Goal: Navigation & Orientation: Find specific page/section

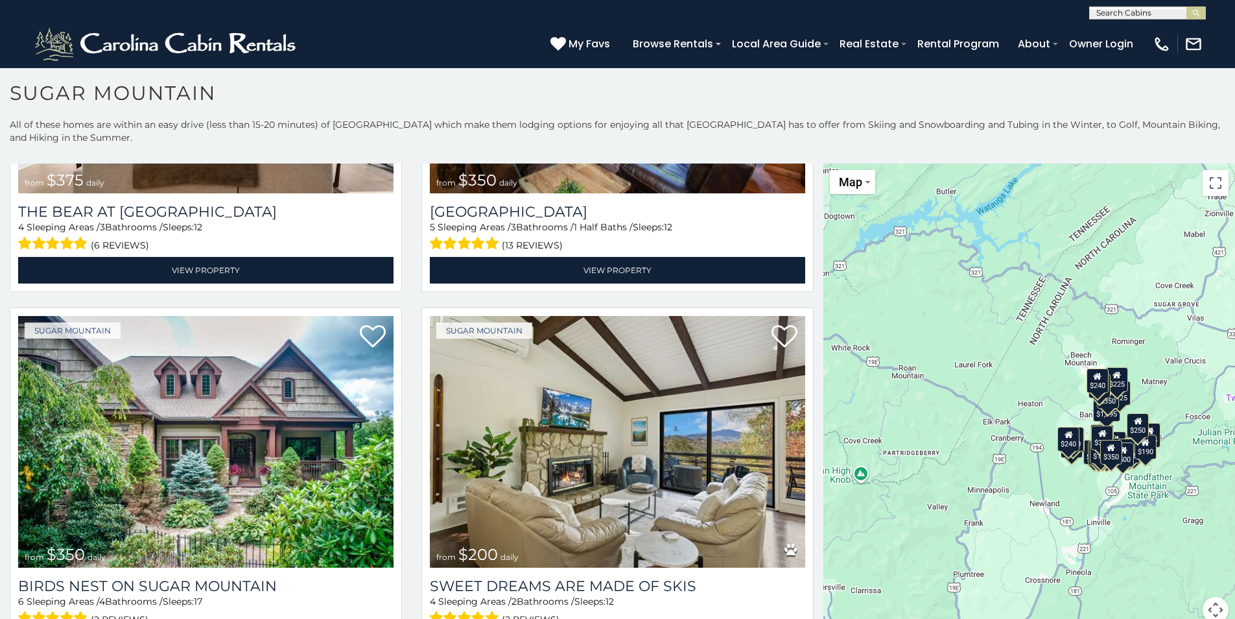
scroll to position [7, 0]
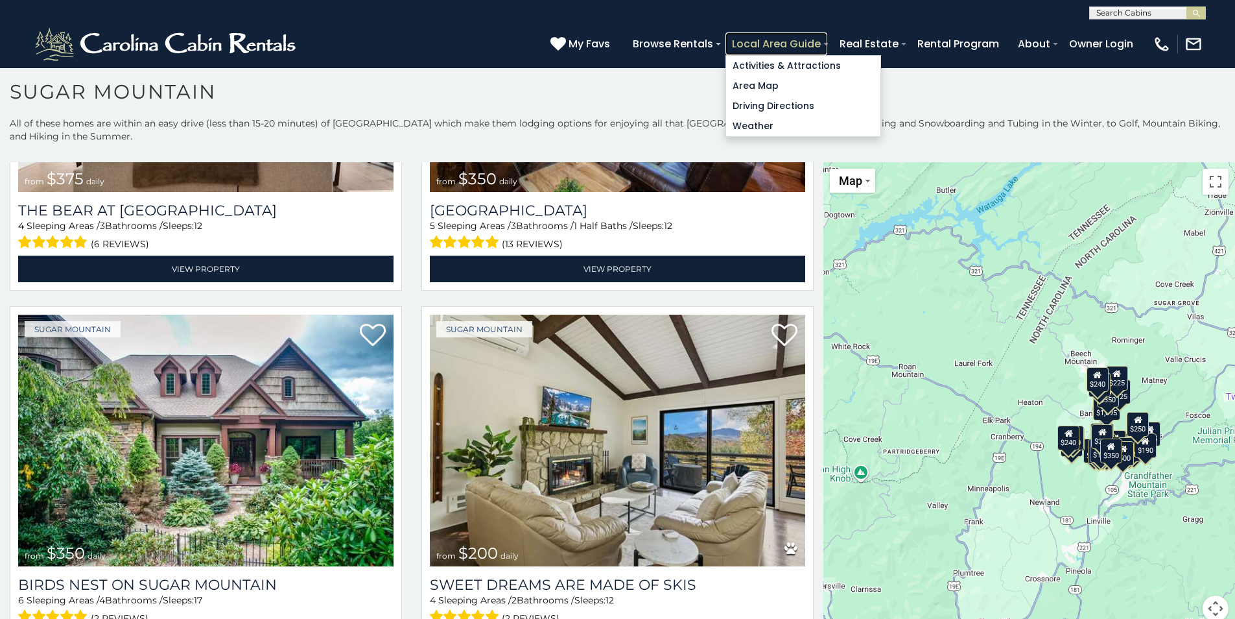
click at [793, 45] on link "Local Area Guide" at bounding box center [777, 43] width 102 height 23
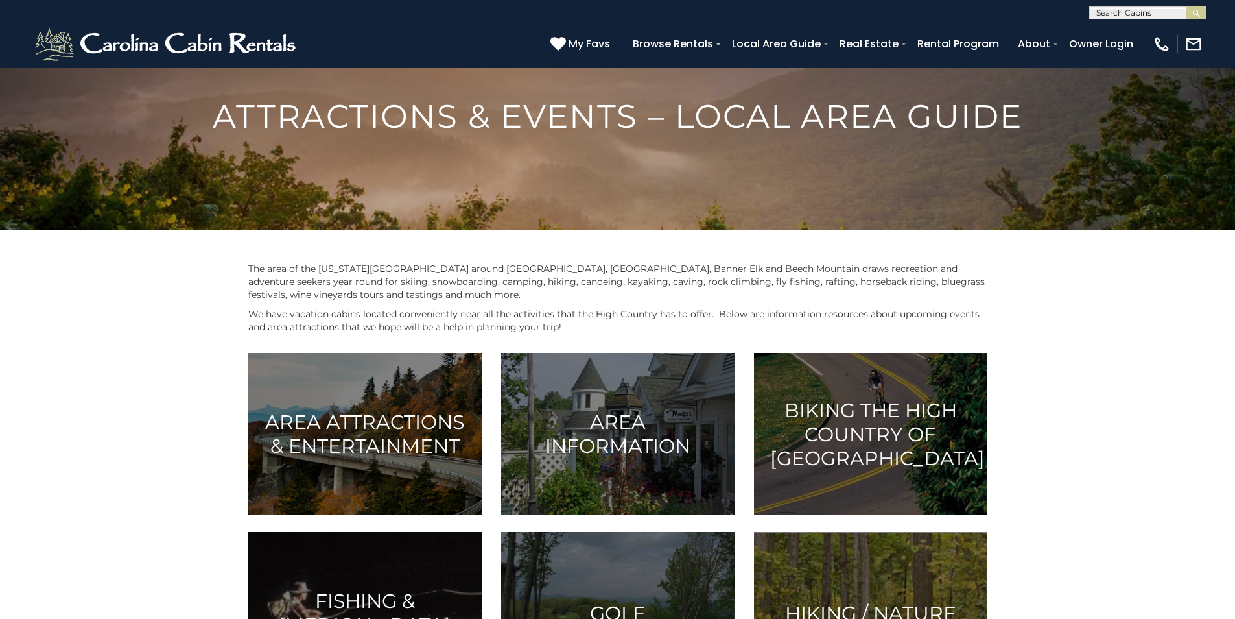
scroll to position [130, 0]
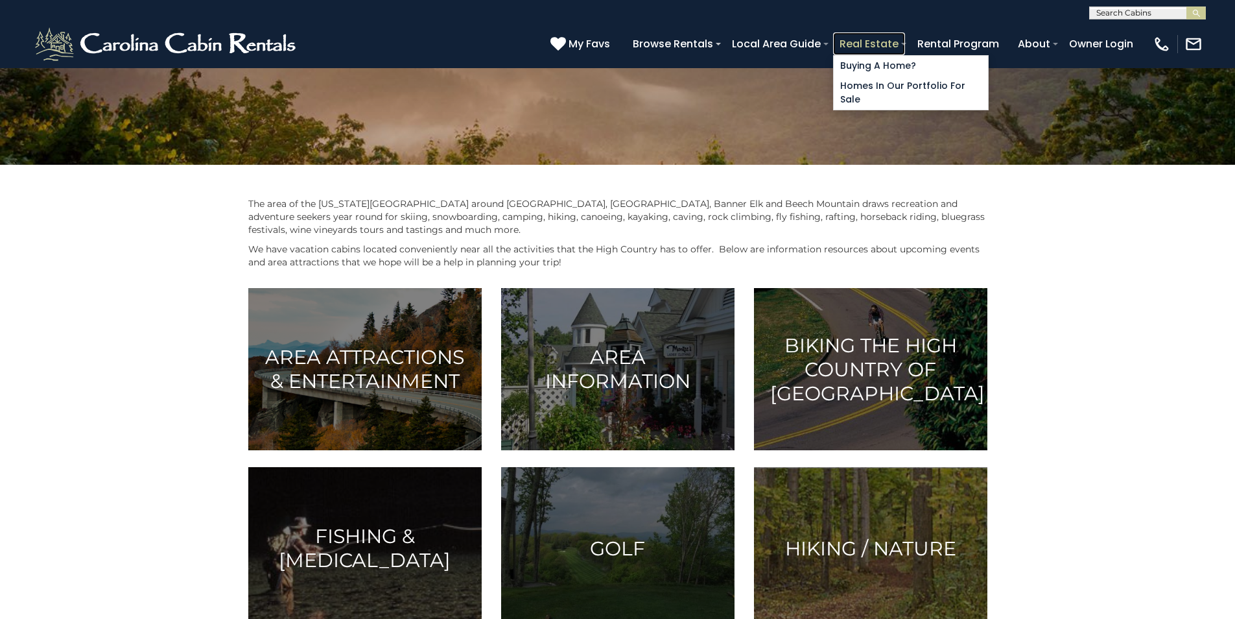
click at [884, 41] on link "Real Estate" at bounding box center [869, 43] width 72 height 23
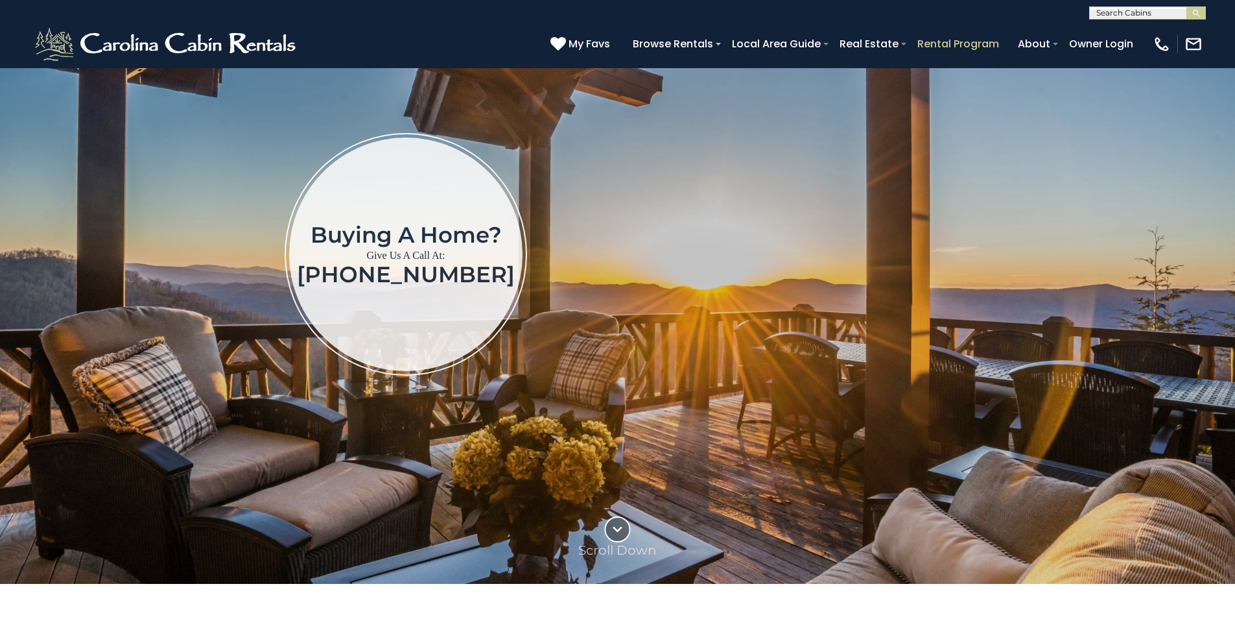
scroll to position [259, 0]
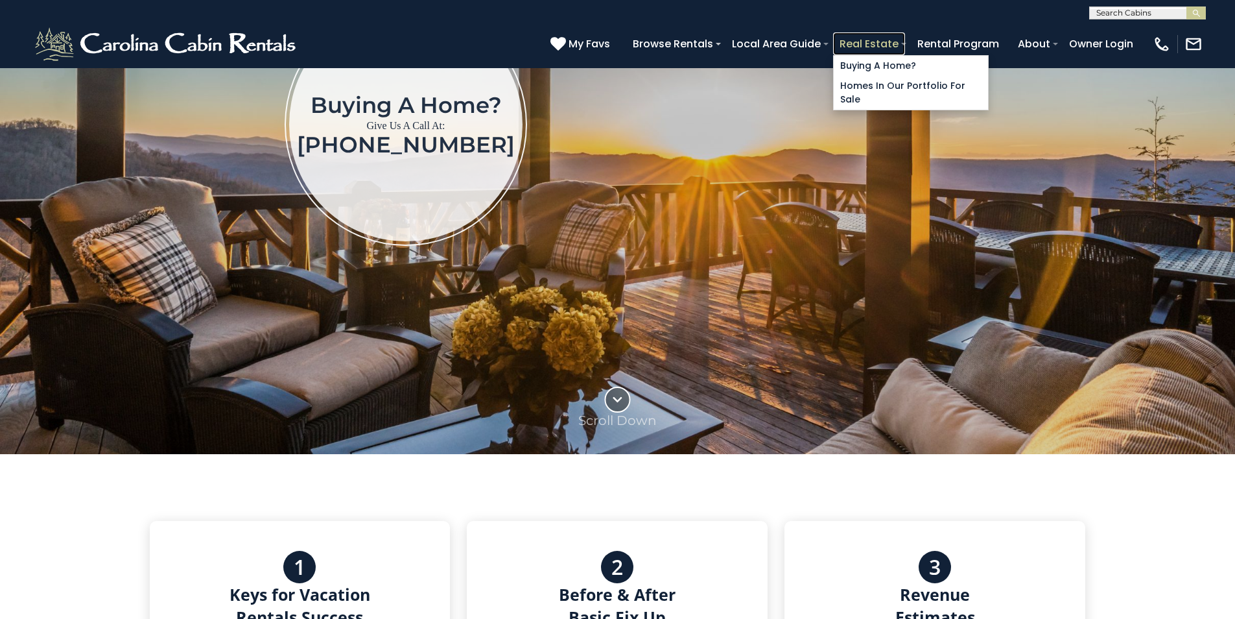
click at [847, 40] on link "Real Estate" at bounding box center [869, 43] width 72 height 23
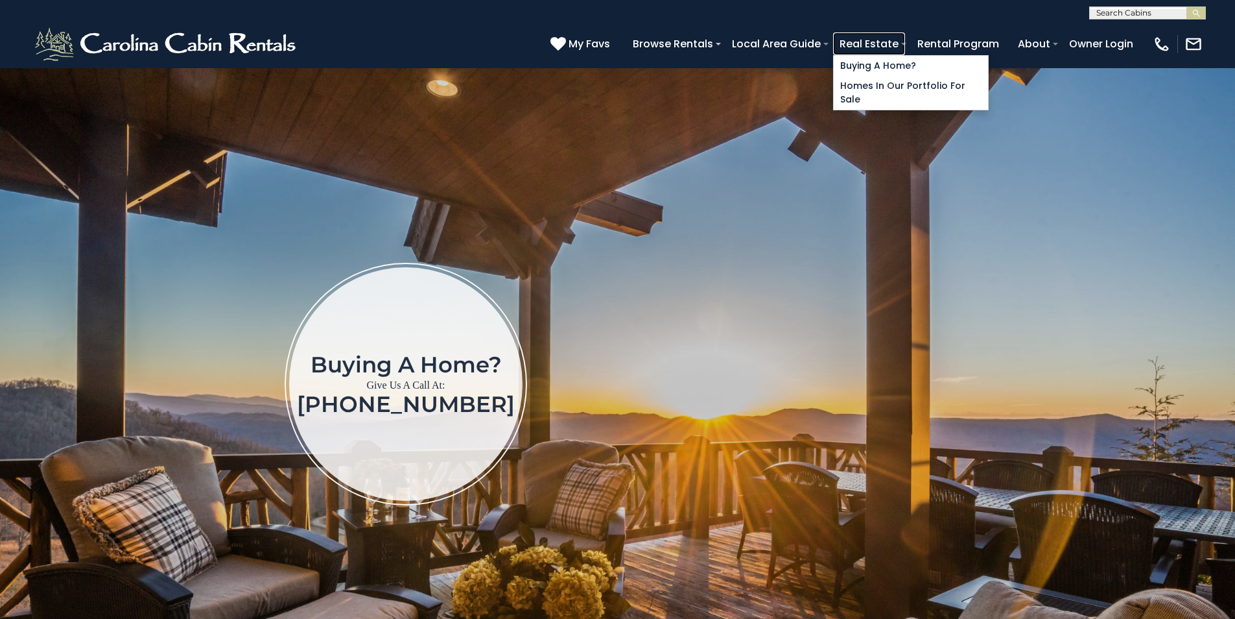
click at [855, 38] on link "Real Estate" at bounding box center [869, 43] width 72 height 23
